Goal: Task Accomplishment & Management: Complete application form

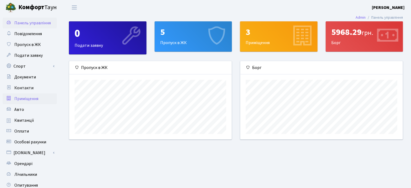
scroll to position [78, 162]
click at [21, 109] on span "Авто" at bounding box center [19, 109] width 10 height 6
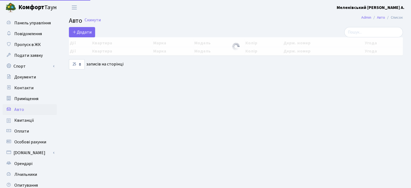
select select "25"
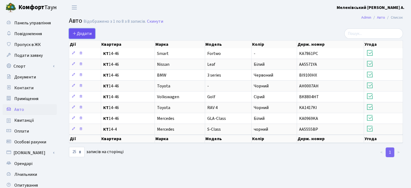
click at [81, 30] on span "Додати" at bounding box center [81, 33] width 19 height 6
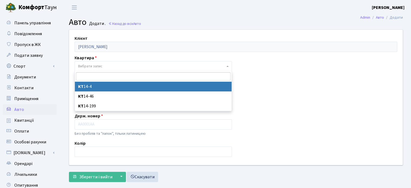
click at [92, 66] on span "Вибрати запис" at bounding box center [90, 65] width 24 height 5
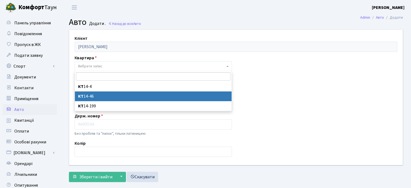
select select "27257"
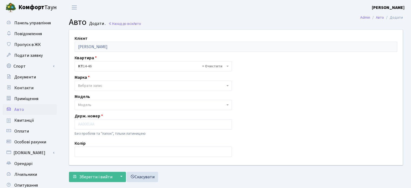
click at [96, 85] on span "Вибрати запис" at bounding box center [90, 85] width 24 height 5
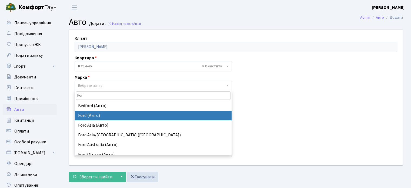
type input "For"
select select "48"
select select
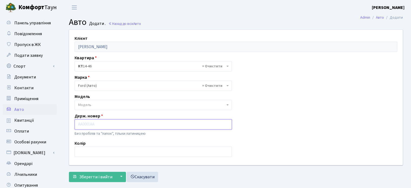
click at [83, 124] on input "text" at bounding box center [152, 124] width 157 height 10
paste input "АА9272ОО"
type input "АА9272ОО"
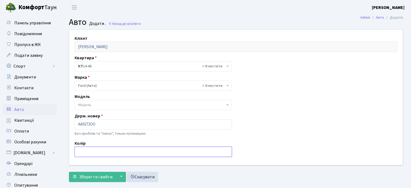
click at [82, 150] on input "text" at bounding box center [152, 151] width 157 height 10
type input "Білий"
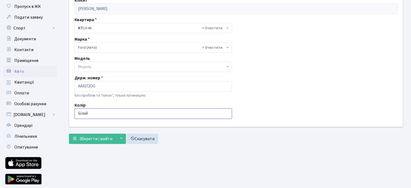
scroll to position [27, 0]
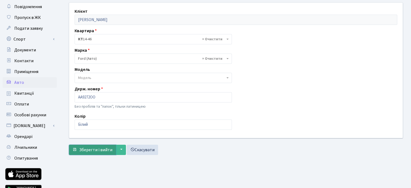
click at [89, 149] on span "Зберегти і вийти" at bounding box center [95, 150] width 33 height 6
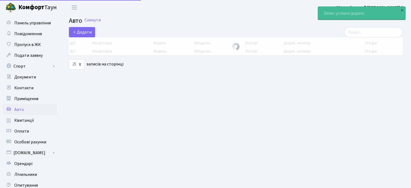
select select "25"
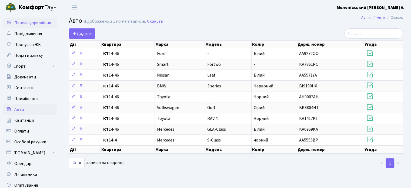
click at [28, 22] on span "Панель управління" at bounding box center [32, 23] width 36 height 6
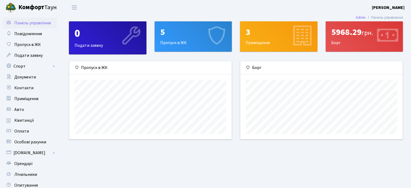
scroll to position [78, 162]
click at [166, 42] on div "5 Пропуск в ЖК" at bounding box center [193, 37] width 77 height 30
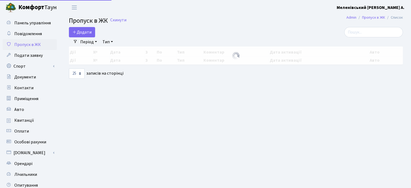
select select "25"
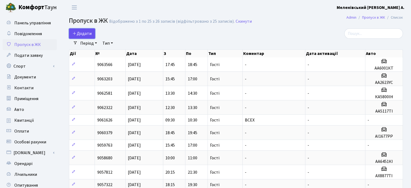
click at [78, 33] on span "Додати" at bounding box center [81, 33] width 19 height 6
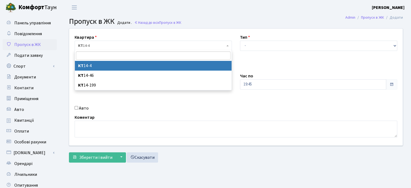
click at [100, 46] on span "КТ 14-4" at bounding box center [151, 45] width 147 height 5
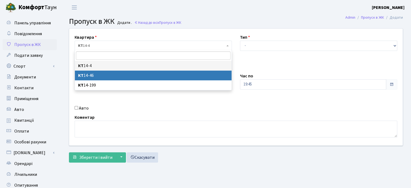
select select "7423"
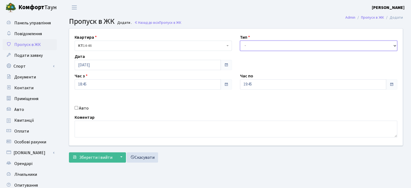
click at [252, 46] on select "- Доставка Таксі Гості Сервіс" at bounding box center [318, 45] width 157 height 10
select select "3"
click at [240, 40] on select "- Доставка Таксі Гості Сервіс" at bounding box center [318, 45] width 157 height 10
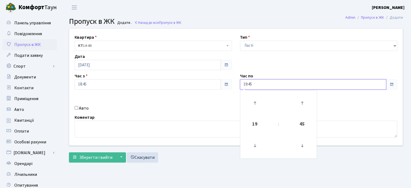
click at [245, 84] on input "19:45" at bounding box center [313, 84] width 146 height 10
type input "23:45"
click at [87, 129] on textarea at bounding box center [235, 128] width 322 height 17
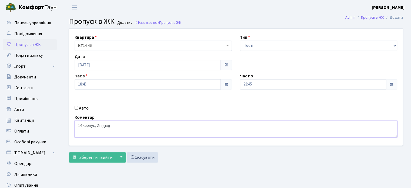
click at [105, 126] on textarea "14 корпус, 2 підїзд" at bounding box center [235, 128] width 322 height 17
click at [120, 131] on textarea "14 корпус, 2 під'їзд" at bounding box center [235, 128] width 322 height 17
type textarea "14 корпус, 2 під'їзд"
click at [93, 156] on span "Зберегти і вийти" at bounding box center [95, 157] width 33 height 6
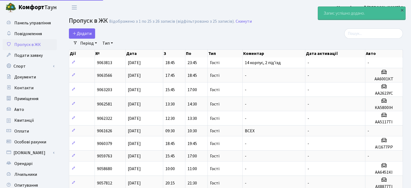
select select "25"
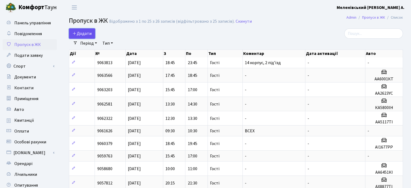
click at [82, 33] on span "Додати" at bounding box center [81, 33] width 19 height 6
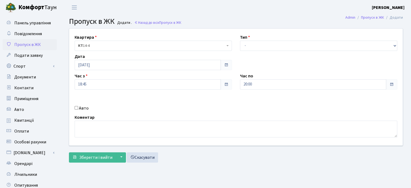
click at [144, 43] on span "КТ 14-4" at bounding box center [151, 45] width 147 height 5
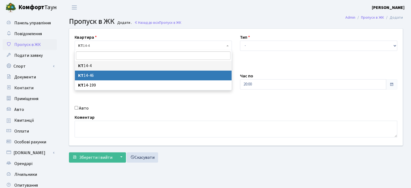
select select "7423"
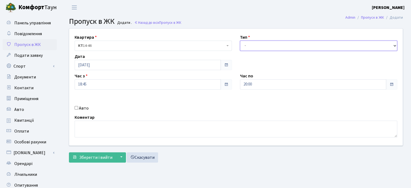
click at [277, 43] on select "- Доставка Таксі Гості Сервіс" at bounding box center [318, 45] width 157 height 10
select select "3"
click at [240, 40] on select "- Доставка Таксі Гості Сервіс" at bounding box center [318, 45] width 157 height 10
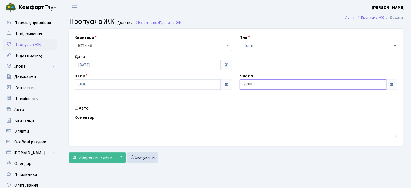
click at [245, 83] on input "20:00" at bounding box center [313, 84] width 146 height 10
click at [250, 83] on input "23:00" at bounding box center [313, 84] width 146 height 10
type input "23:45"
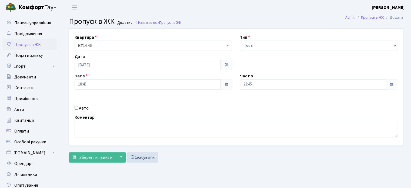
click at [76, 109] on input "Авто" at bounding box center [76, 108] width 4 height 4
checkbox input "true"
paste input "АА9272ОО"
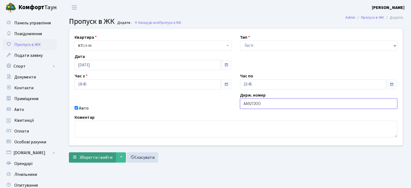
type input "АА9272ОО"
click at [94, 157] on span "Зберегти і вийти" at bounding box center [95, 157] width 33 height 6
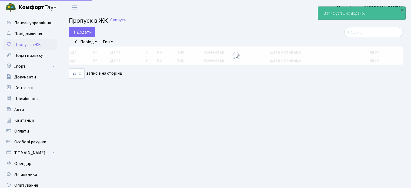
select select "25"
